Goal: Transaction & Acquisition: Purchase product/service

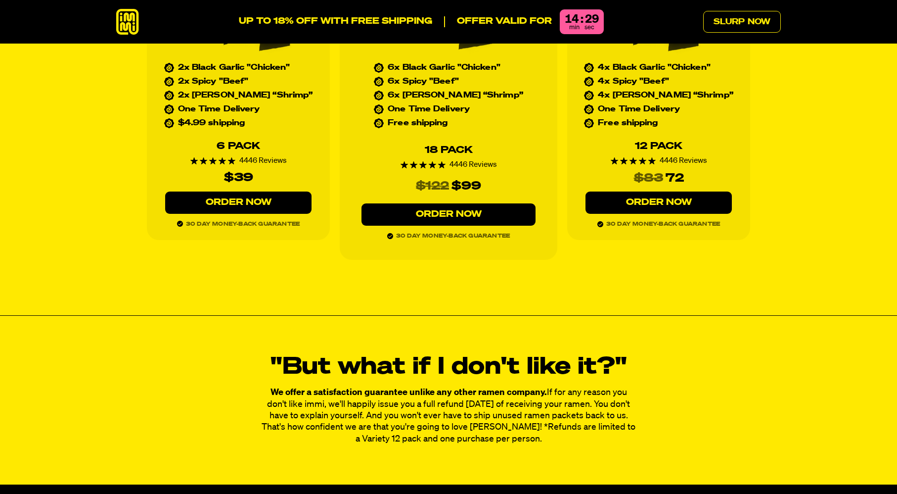
scroll to position [4568, 0]
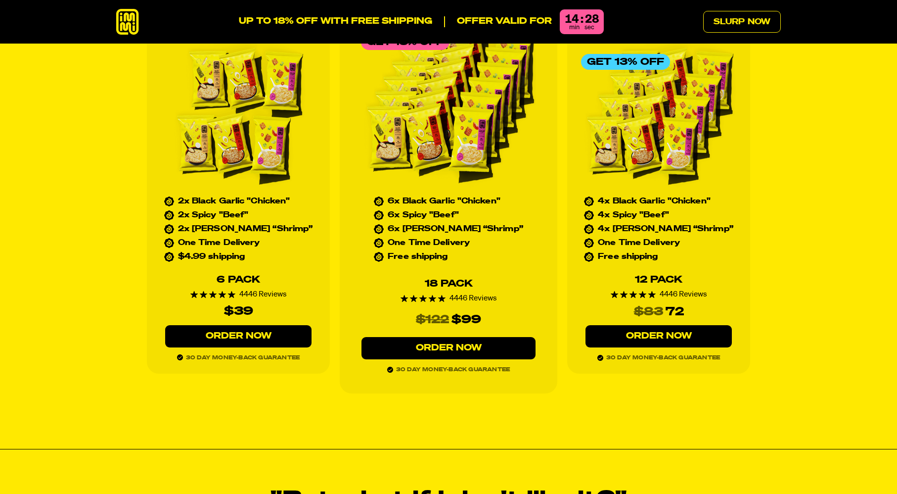
click at [210, 99] on img at bounding box center [238, 116] width 155 height 148
click at [265, 111] on img at bounding box center [238, 116] width 155 height 148
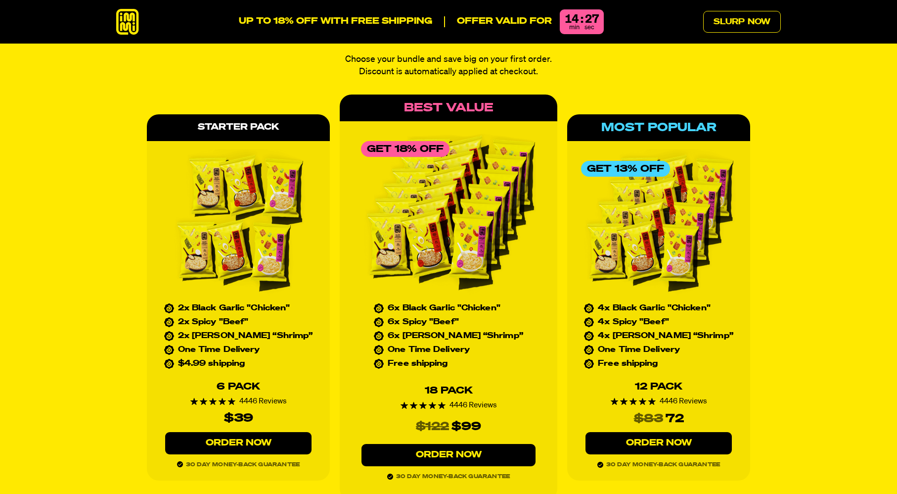
scroll to position [4430, 0]
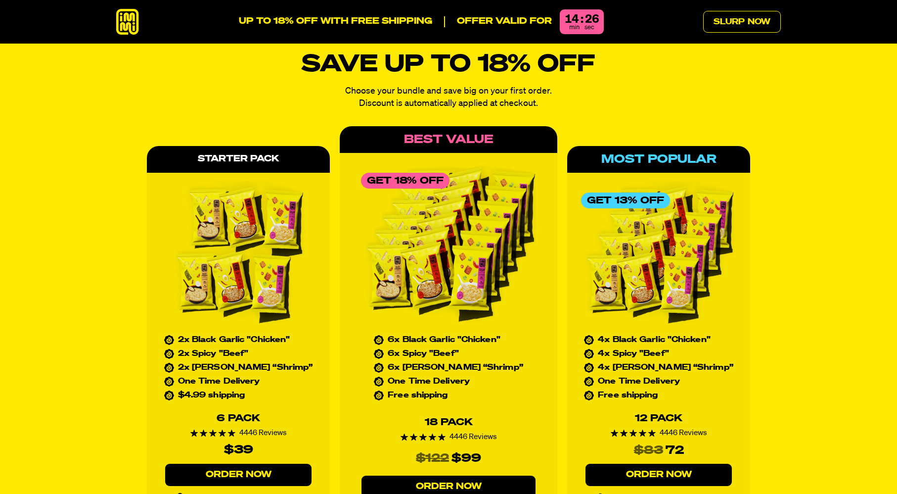
click at [250, 147] on div "Starter Pack 2x Black Garlic "Chicken" 2x Spicy "Beef" 2x [PERSON_NAME] Yum “Sh…" at bounding box center [238, 329] width 183 height 366
click at [464, 126] on div "Best Value" at bounding box center [449, 139] width 218 height 27
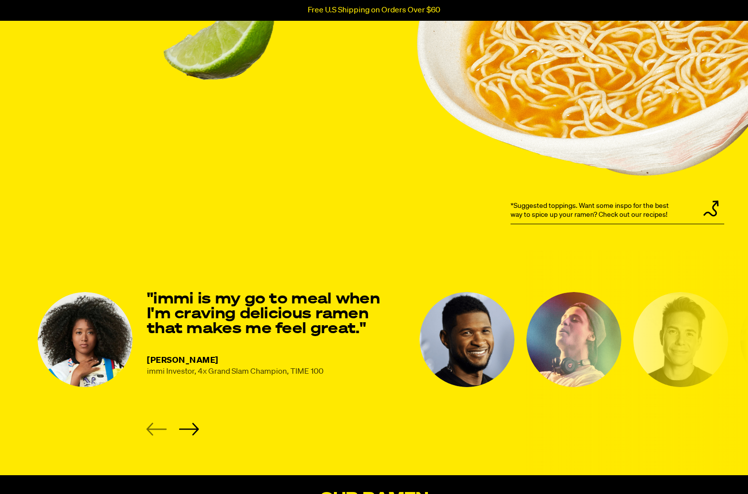
scroll to position [1153, 0]
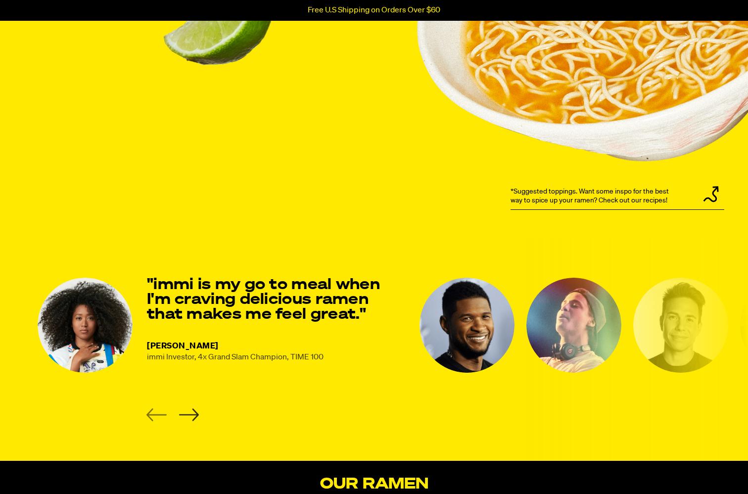
click at [188, 414] on icon "Next slide" at bounding box center [189, 414] width 20 height 12
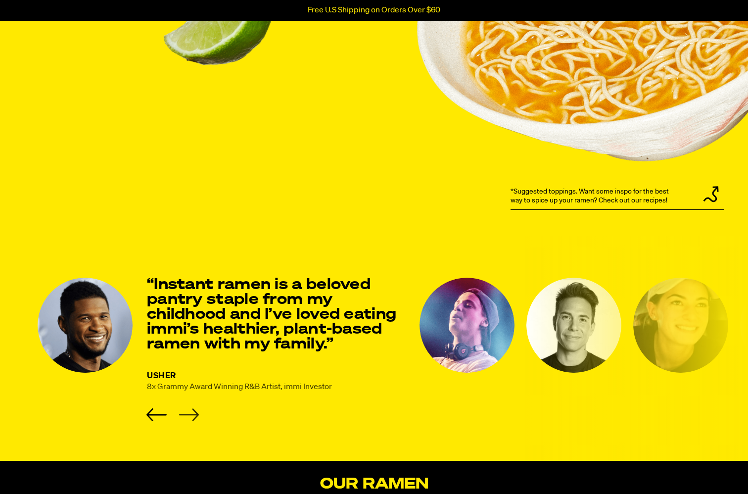
click at [188, 414] on icon "Next slide" at bounding box center [189, 414] width 20 height 12
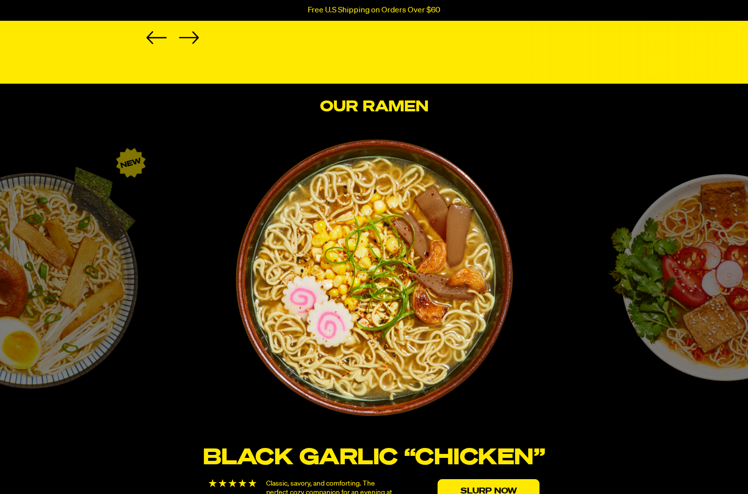
scroll to position [1530, 0]
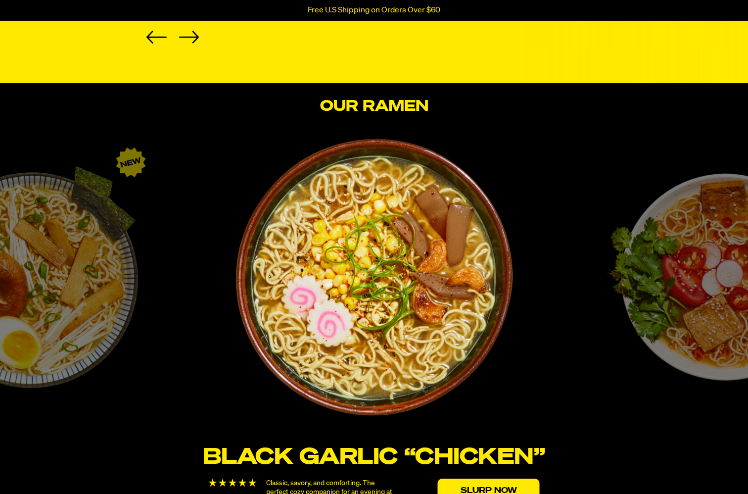
click at [649, 331] on div "Tom Yum “Shrimp” Fresh, bright, and zesty. A vibrant bowl to slurp under the co…" at bounding box center [718, 342] width 344 height 407
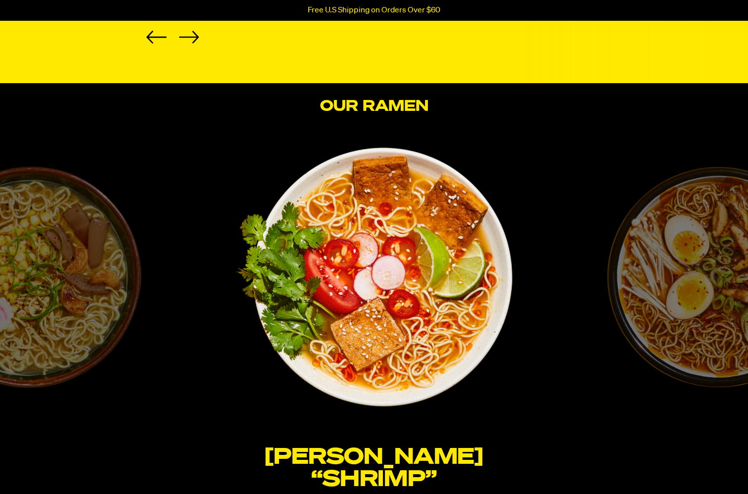
click at [678, 322] on div "Spicy “Beef” Hearty, rich, and spicy. A broth that takes your tastebuds on a tr…" at bounding box center [718, 342] width 344 height 407
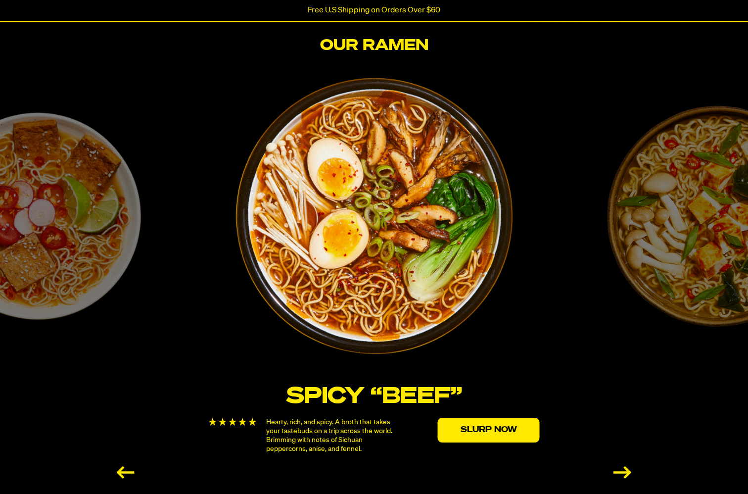
scroll to position [1595, 0]
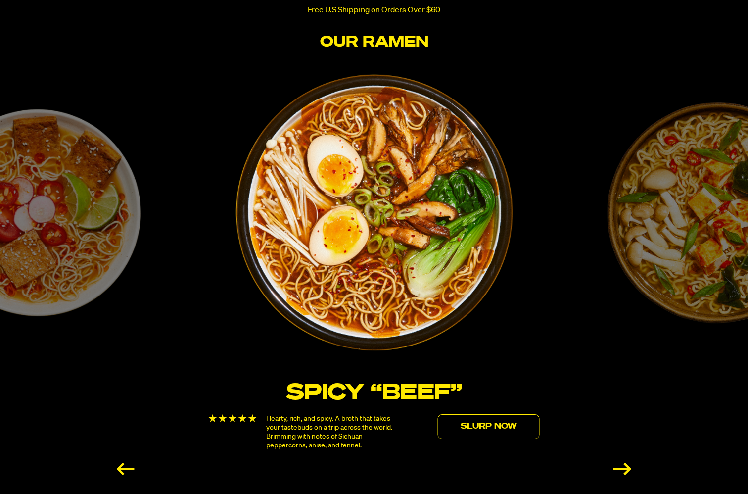
click at [527, 420] on link "Slurp Now" at bounding box center [489, 426] width 102 height 25
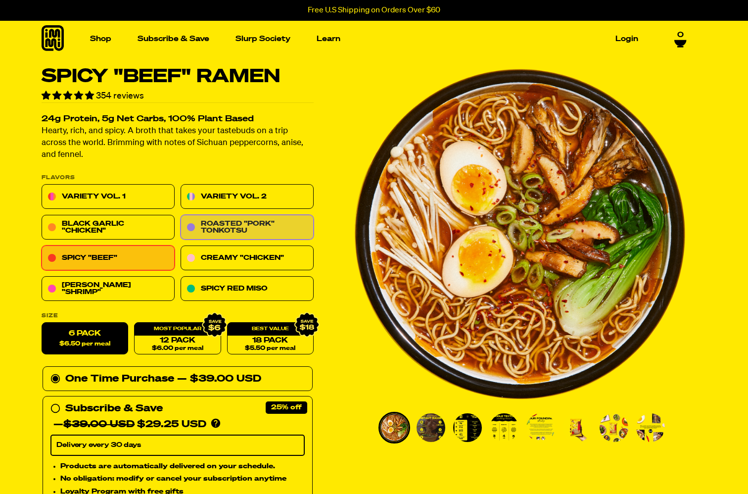
click at [278, 230] on link "Roasted "Pork" Tonkotsu" at bounding box center [247, 227] width 133 height 25
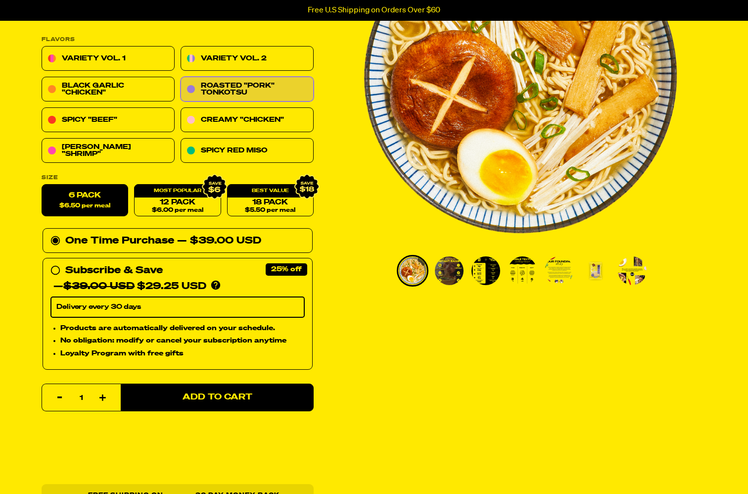
scroll to position [183, 0]
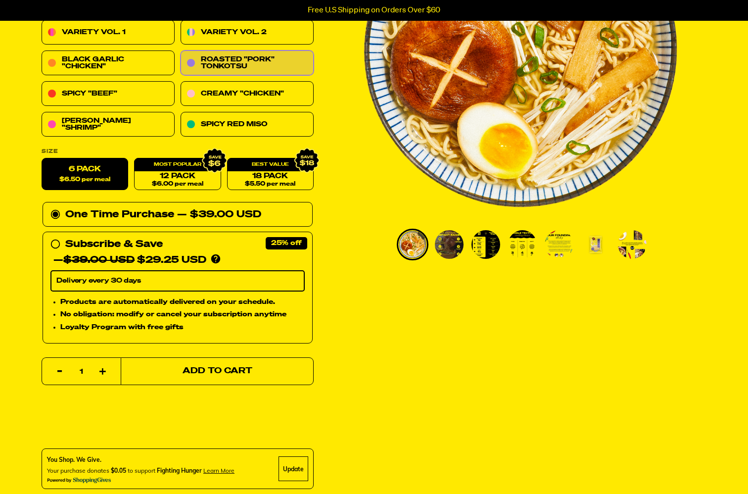
click at [280, 375] on button "Add to Cart" at bounding box center [217, 371] width 193 height 28
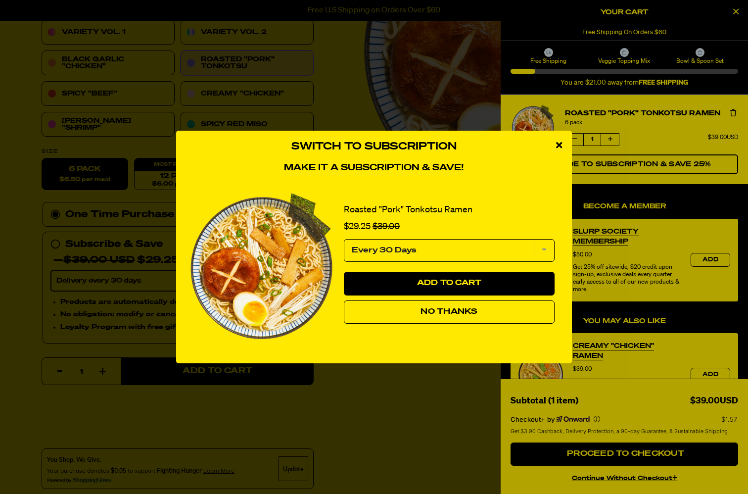
click at [562, 142] on icon "close modal" at bounding box center [559, 145] width 6 height 9
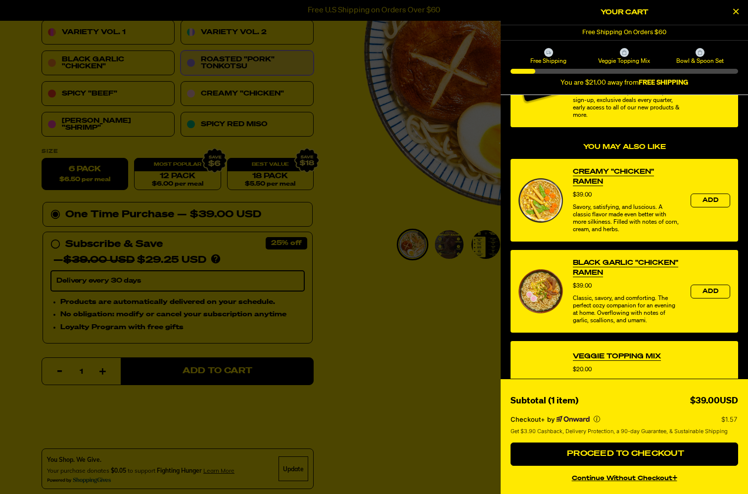
scroll to position [183, 0]
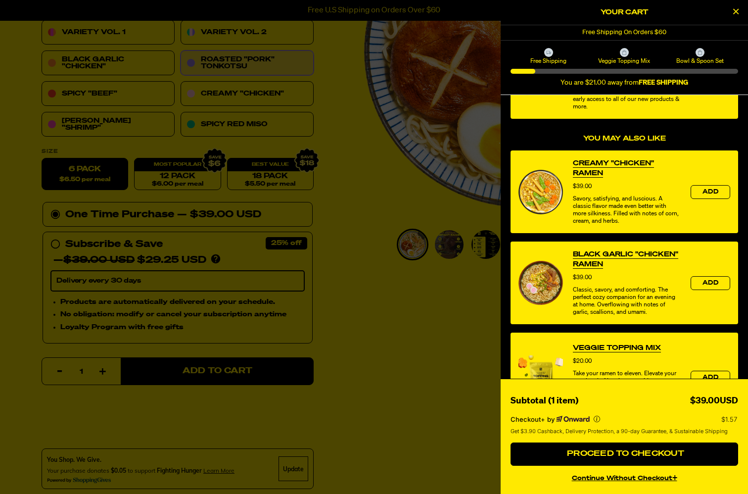
click at [586, 166] on link "Creamy "Chicken" Ramen" at bounding box center [627, 168] width 108 height 20
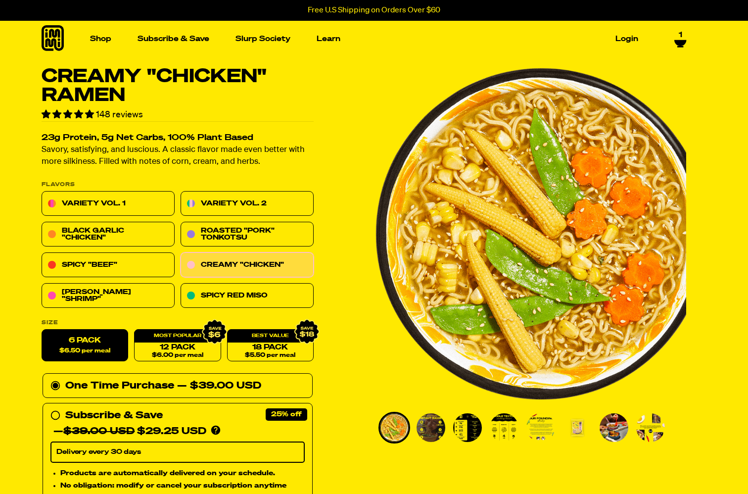
drag, startPoint x: 514, startPoint y: 151, endPoint x: 611, endPoint y: 166, distance: 97.5
click at [611, 166] on img "1 of 8" at bounding box center [542, 233] width 332 height 332
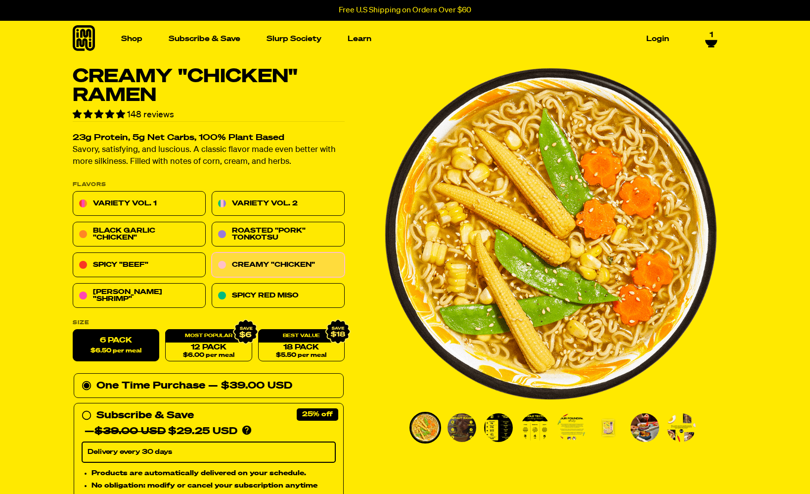
click at [93, 38] on icon at bounding box center [84, 38] width 22 height 26
